Goal: Transaction & Acquisition: Purchase product/service

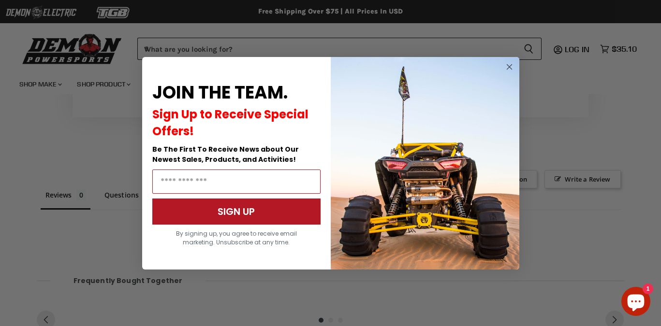
scroll to position [578, 0]
